Goal: Find contact information: Find contact information

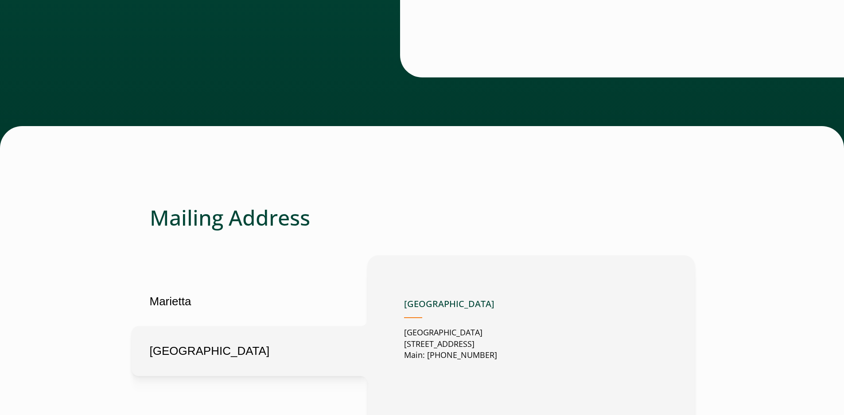
scroll to position [354, 0]
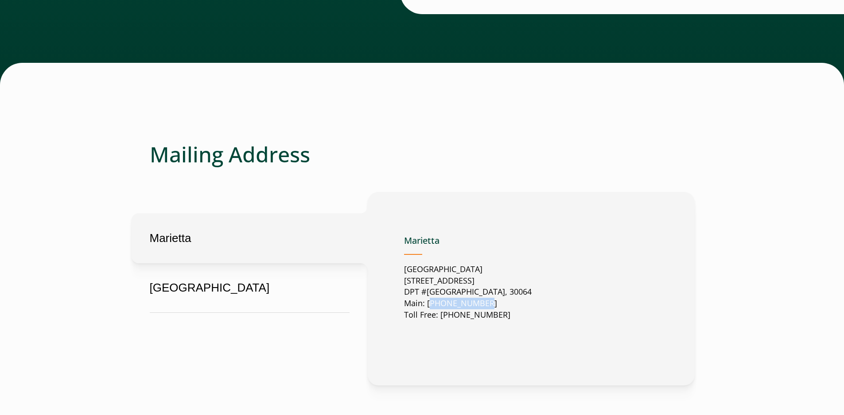
copy p "678-356-3500"
drag, startPoint x: 475, startPoint y: 303, endPoint x: 428, endPoint y: 306, distance: 47.0
click at [428, 306] on p "United States 2500 Dallas Highway Suite 202 DPT #37049 Marietta, GA, US, 30064 …" at bounding box center [468, 293] width 128 height 58
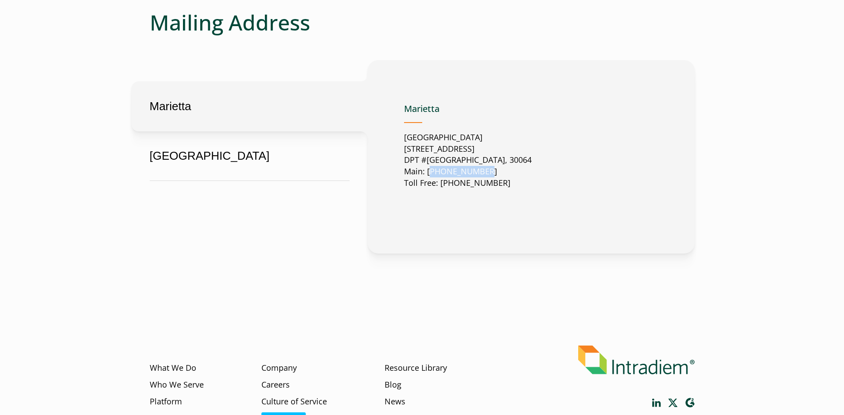
scroll to position [487, 0]
drag, startPoint x: 542, startPoint y: 159, endPoint x: 401, endPoint y: 147, distance: 141.4
click at [401, 147] on div "Marietta Marietta United States 2500 Dallas Highway Suite 202 DPT #37049 Mariet…" at bounding box center [531, 156] width 327 height 194
copy p "2500 Dallas Highway Suite 202 DPT #37049 Marietta, GA, US, 30064"
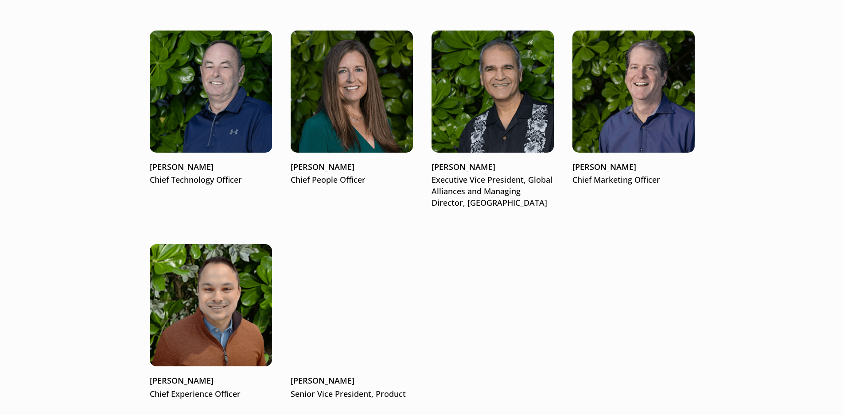
scroll to position [1417, 0]
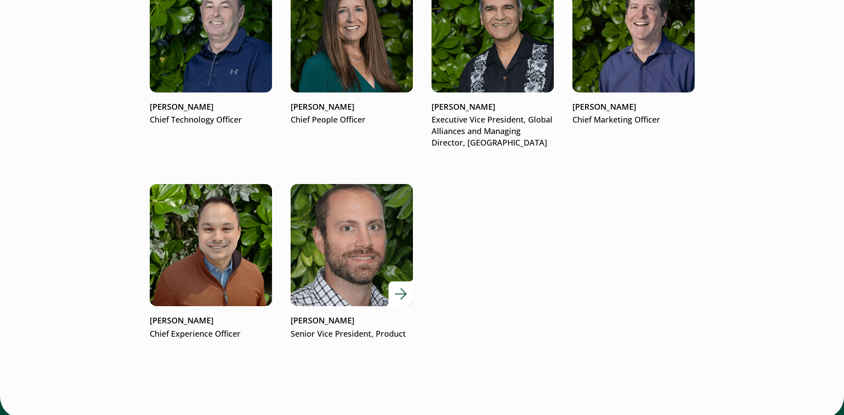
click at [400, 291] on div at bounding box center [351, 245] width 122 height 122
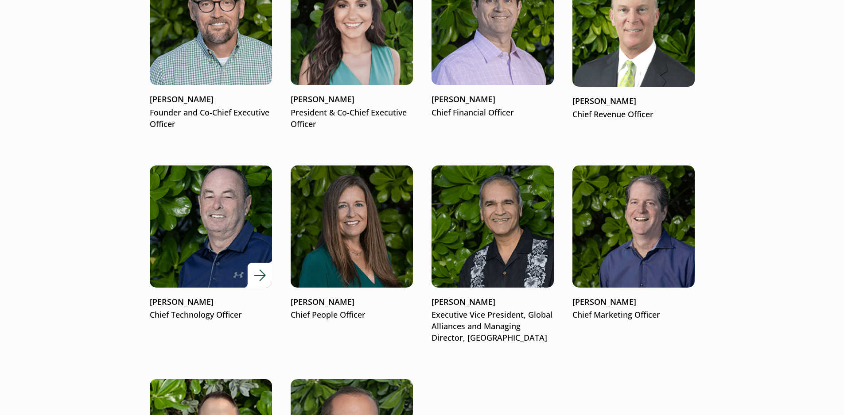
scroll to position [1195, 0]
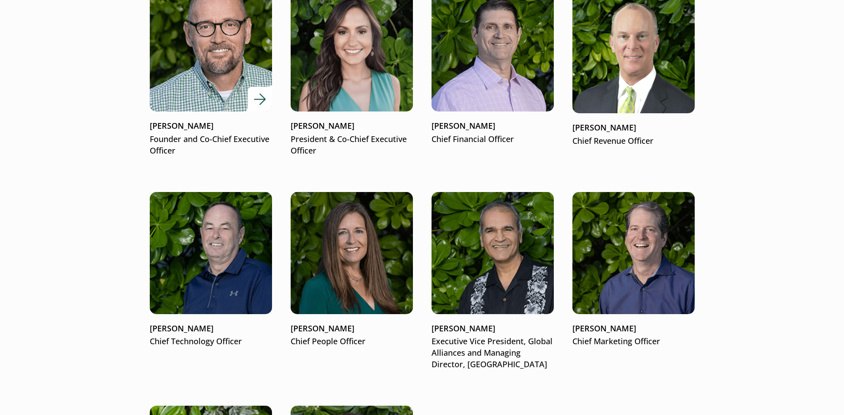
click at [255, 96] on div at bounding box center [211, 50] width 122 height 122
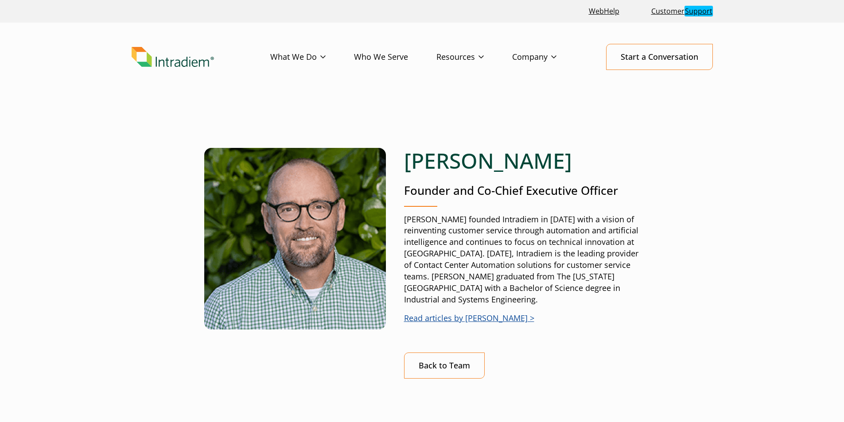
drag, startPoint x: 406, startPoint y: 163, endPoint x: 574, endPoint y: 165, distance: 168.3
click at [574, 165] on h1 "[PERSON_NAME]" at bounding box center [522, 161] width 236 height 26
copy h1 "Matt McConnell"
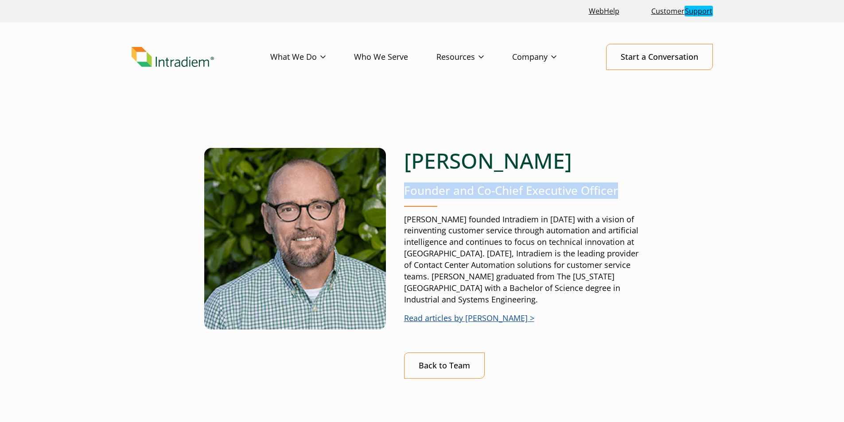
drag, startPoint x: 644, startPoint y: 190, endPoint x: 404, endPoint y: 192, distance: 240.4
click at [404, 192] on div "Matt McConnell Founder and Co-Chief Executive Officer Matt founded Intradiem in…" at bounding box center [422, 284] width 581 height 358
copy p "Founder and Co-Chief Executive Officer"
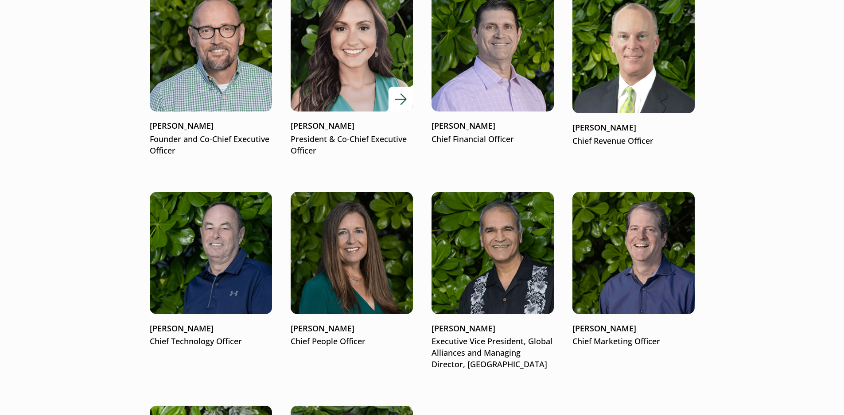
click at [398, 99] on div at bounding box center [351, 50] width 122 height 122
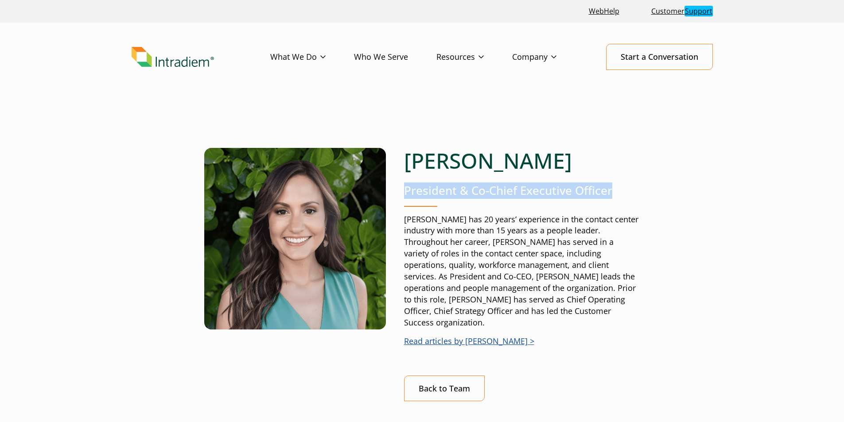
drag, startPoint x: 618, startPoint y: 190, endPoint x: 404, endPoint y: 190, distance: 213.9
click at [404, 190] on p "President & Co-Chief Executive Officer" at bounding box center [522, 190] width 236 height 16
copy p "President & Co-Chief Executive Officer"
